Goal: Check status: Check status

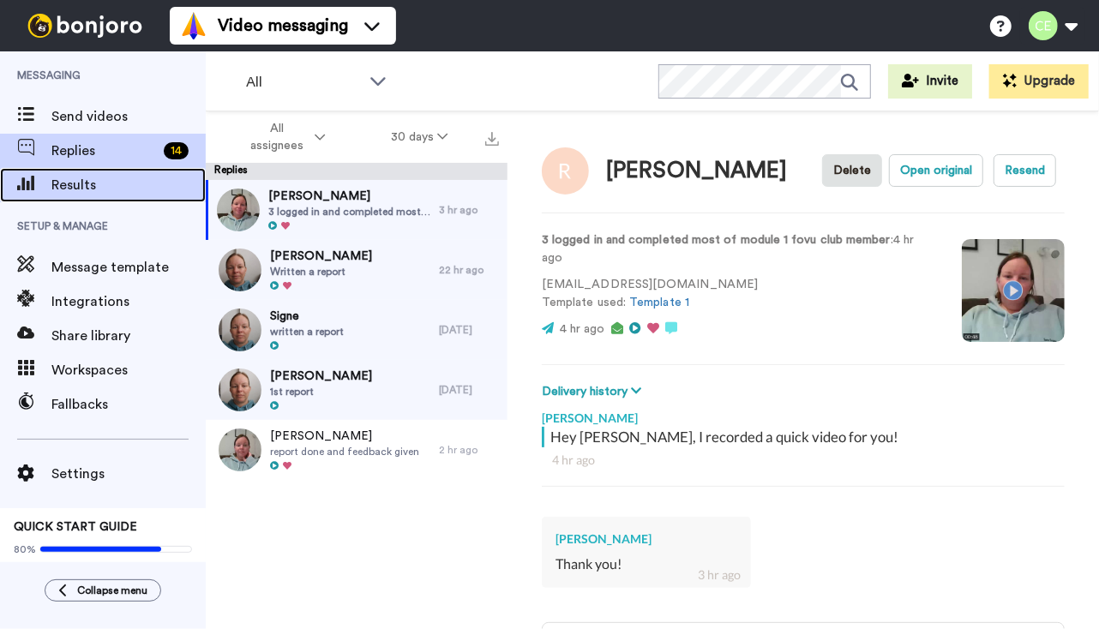
type textarea "x"
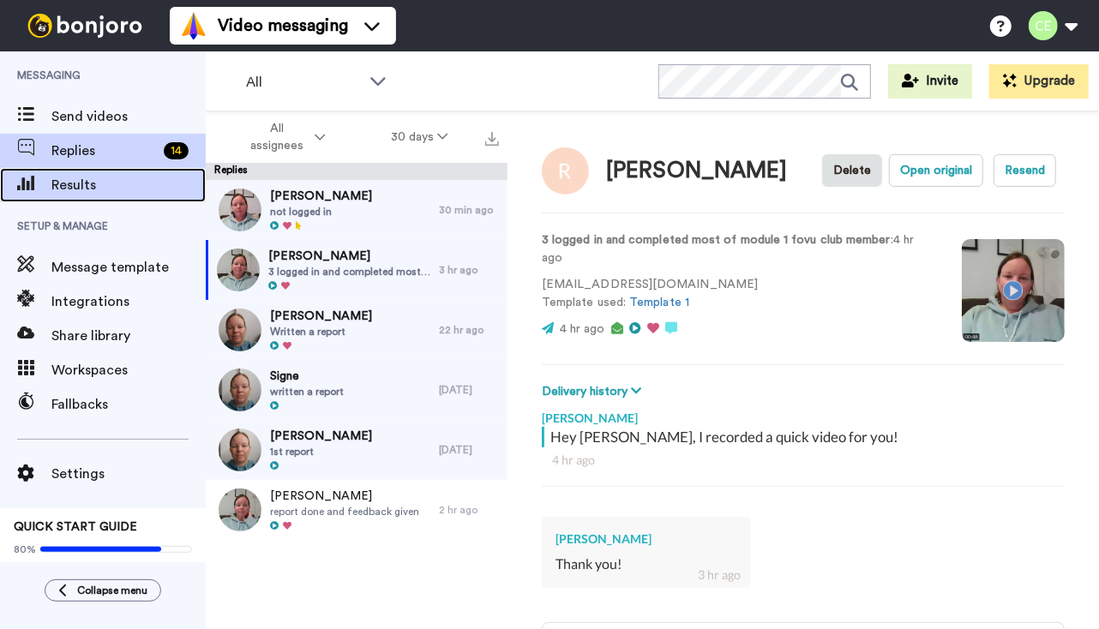
drag, startPoint x: 0, startPoint y: 0, endPoint x: 109, endPoint y: 192, distance: 220.8
click at [109, 192] on span "Results" at bounding box center [128, 185] width 154 height 21
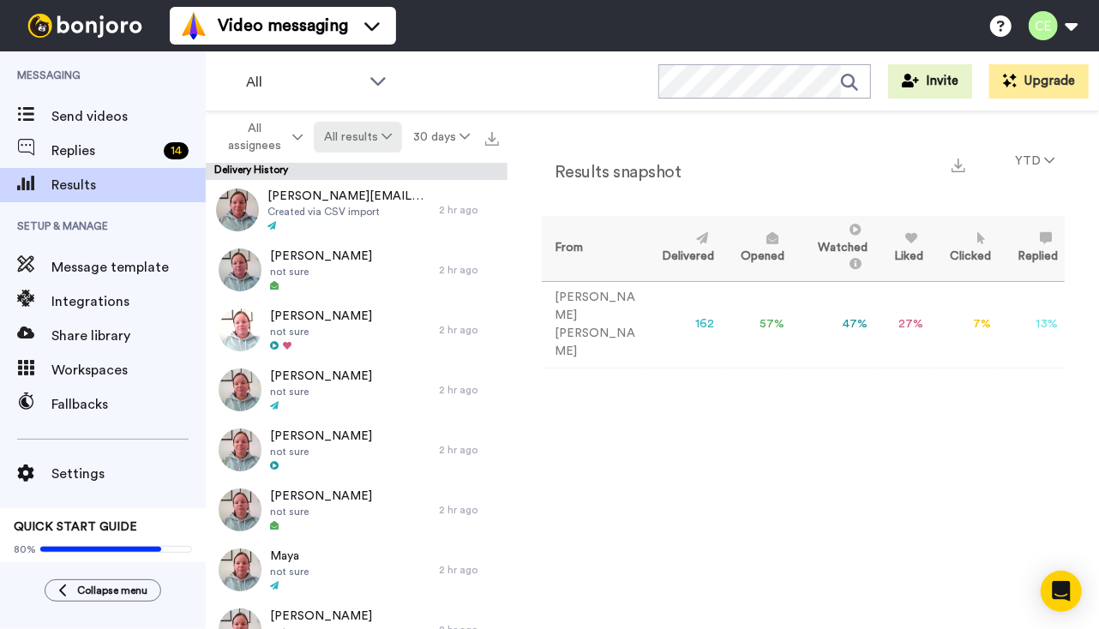
click at [385, 141] on icon at bounding box center [387, 136] width 10 height 12
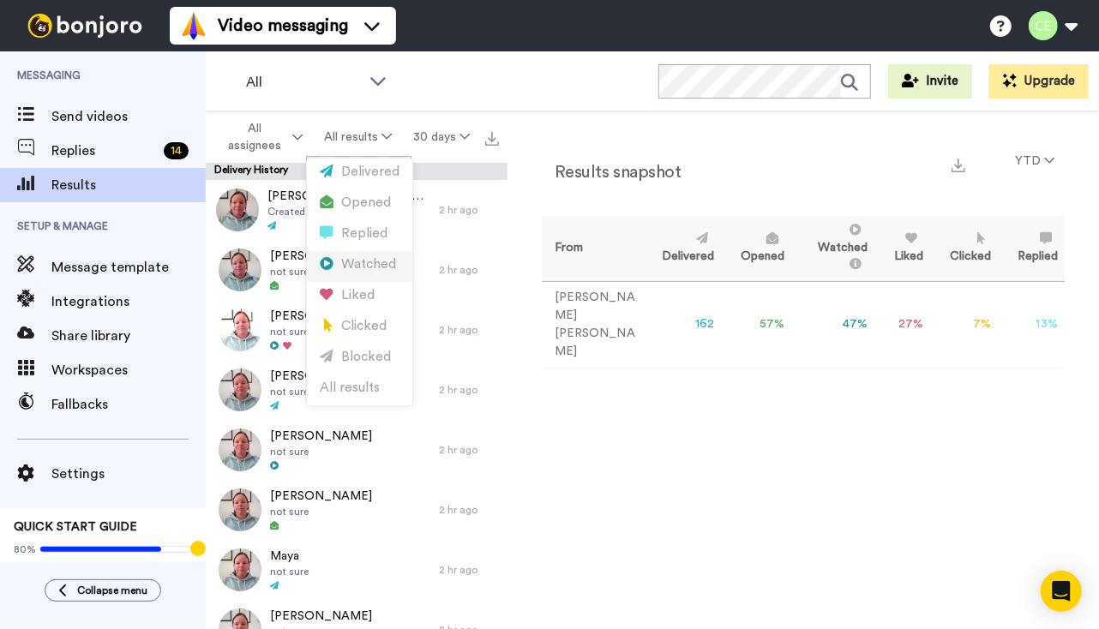
click at [377, 261] on div "Watched" at bounding box center [360, 264] width 80 height 19
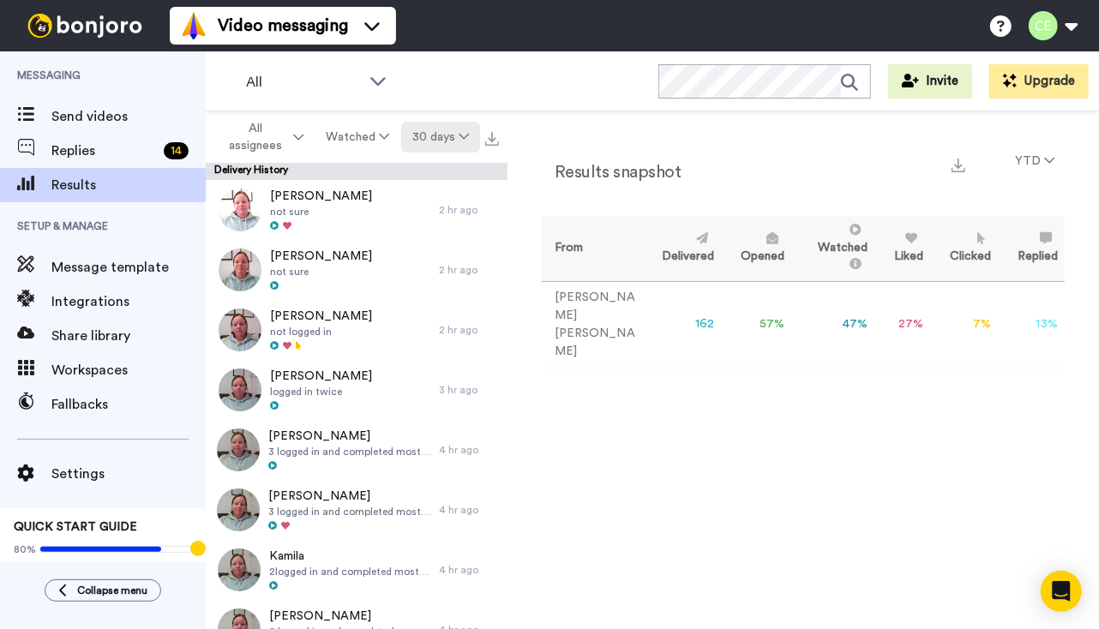
click at [448, 140] on button "30 days" at bounding box center [440, 137] width 79 height 31
click at [454, 177] on li "30 days" at bounding box center [442, 174] width 120 height 31
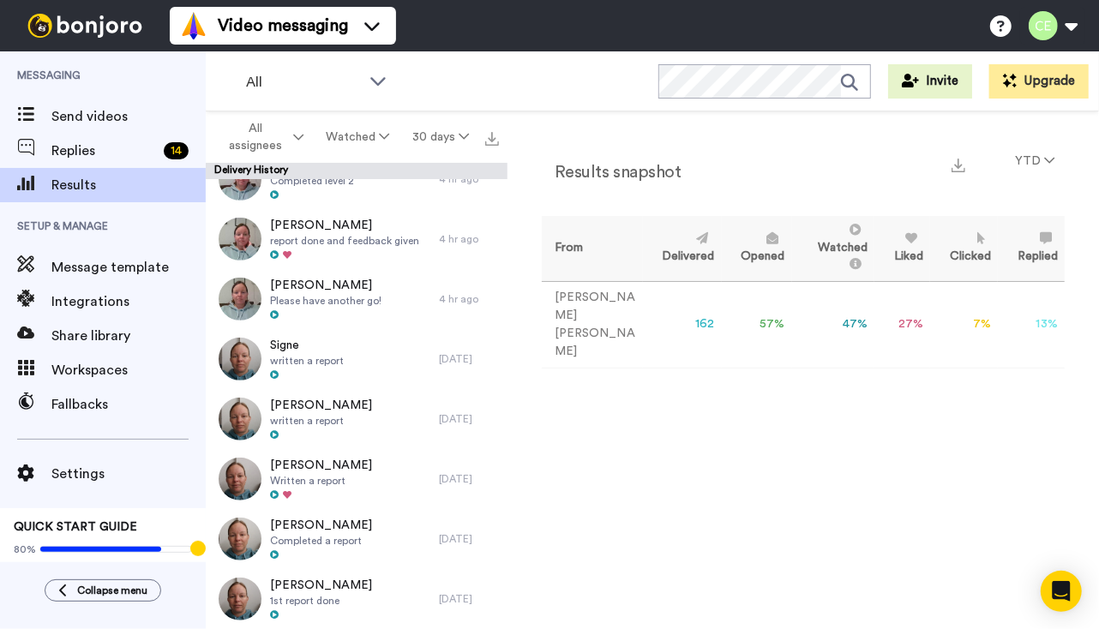
scroll to position [633, 0]
